Goal: Navigation & Orientation: Find specific page/section

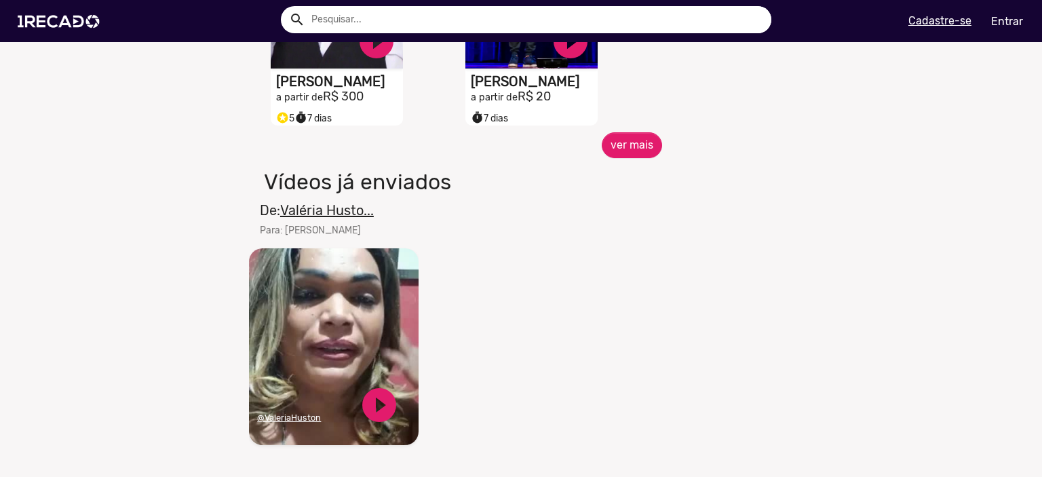
scroll to position [746, 0]
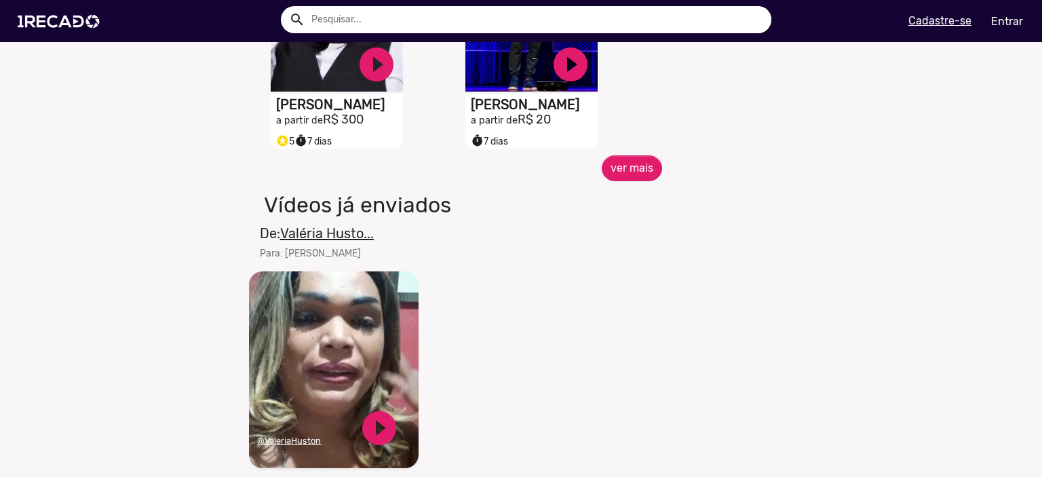
click at [337, 242] on u "Valéria Husto..." at bounding box center [327, 233] width 94 height 16
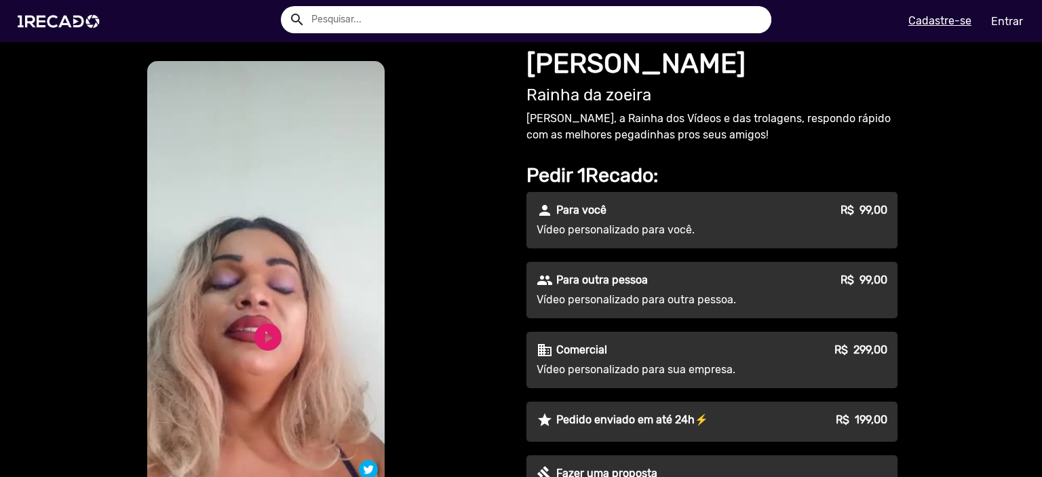
click at [470, 245] on div "S1RECADO vídeos dedicados para fãs e empresas S1RECADO vídeos dedicados para fã…" at bounding box center [328, 358] width 366 height 601
